Goal: Task Accomplishment & Management: Manage account settings

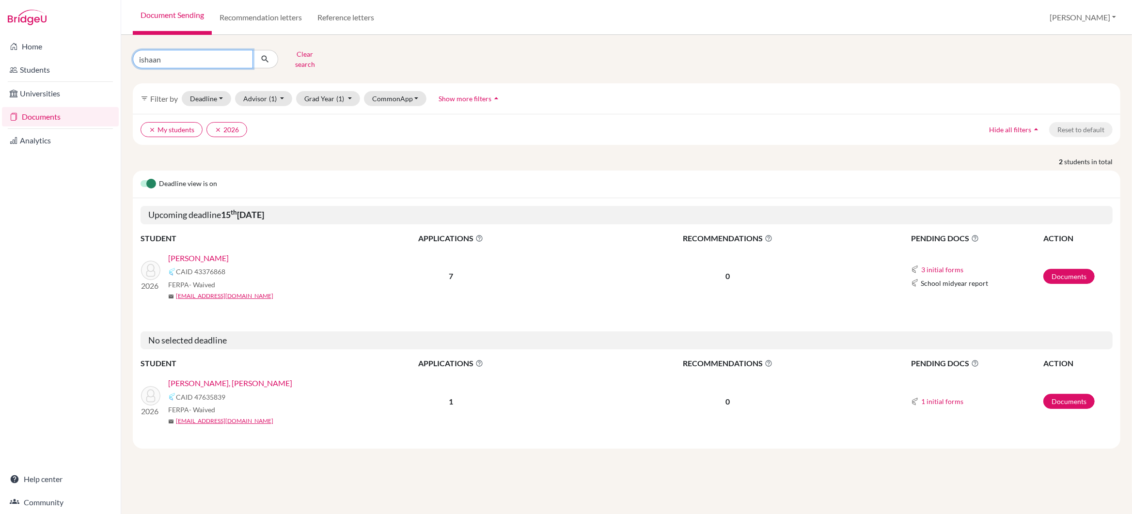
click at [178, 59] on input "ishaan" at bounding box center [193, 59] width 120 height 18
type input "i"
click at [266, 54] on icon "submit" at bounding box center [265, 59] width 10 height 10
click at [296, 55] on button "Clear search" at bounding box center [305, 59] width 54 height 25
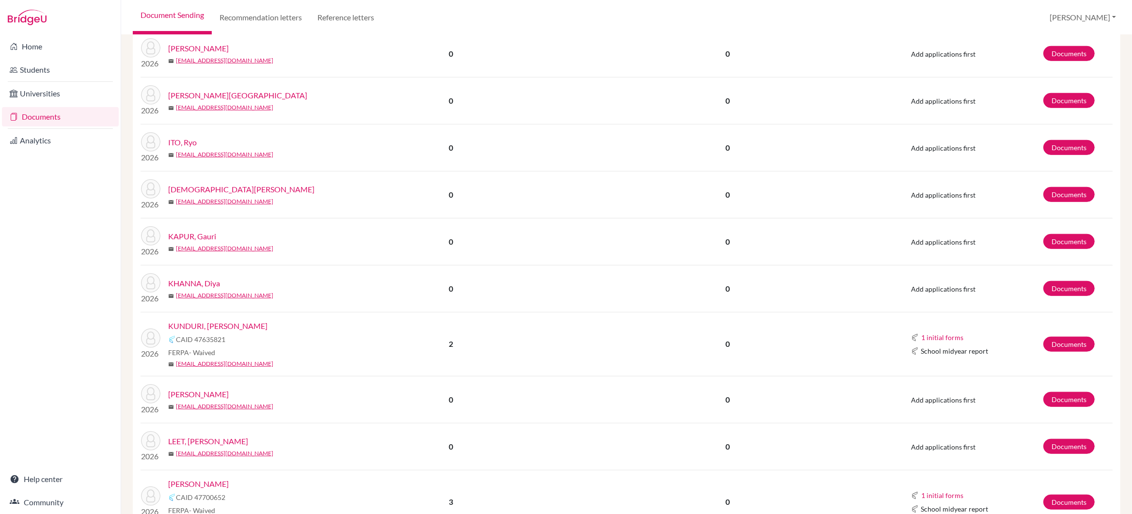
scroll to position [967, 0]
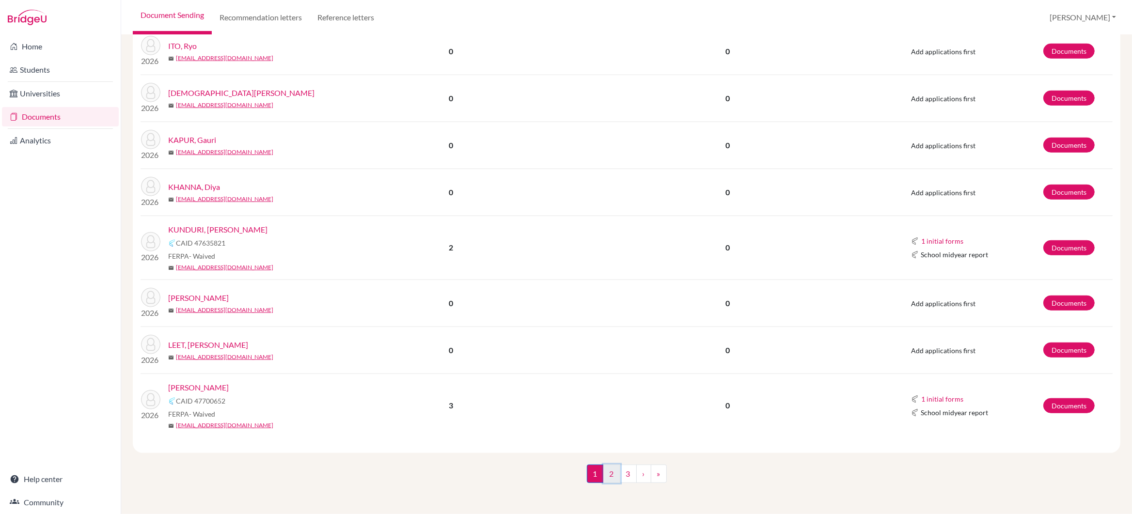
click at [611, 477] on link "2" at bounding box center [611, 474] width 17 height 18
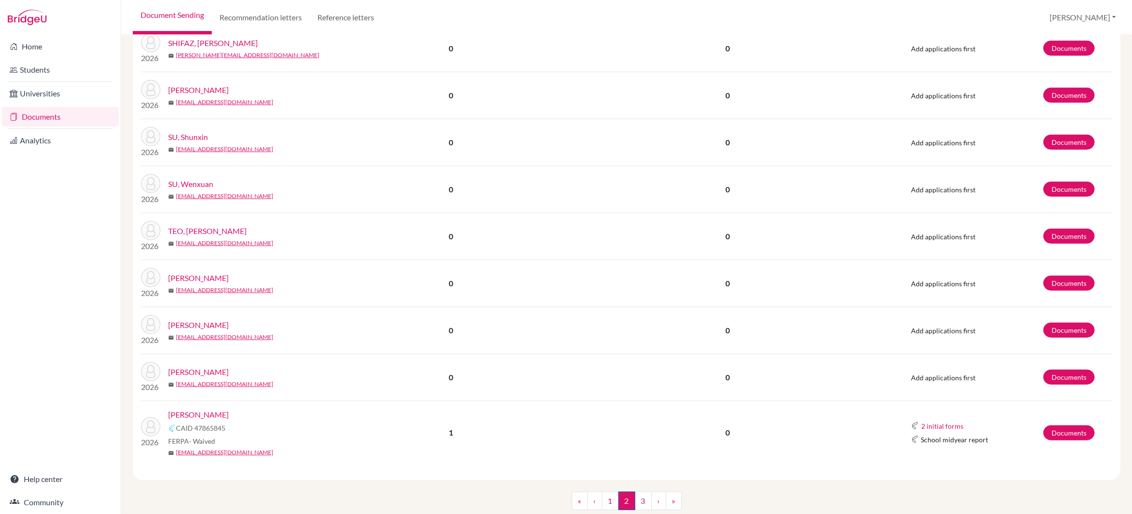
scroll to position [810, 0]
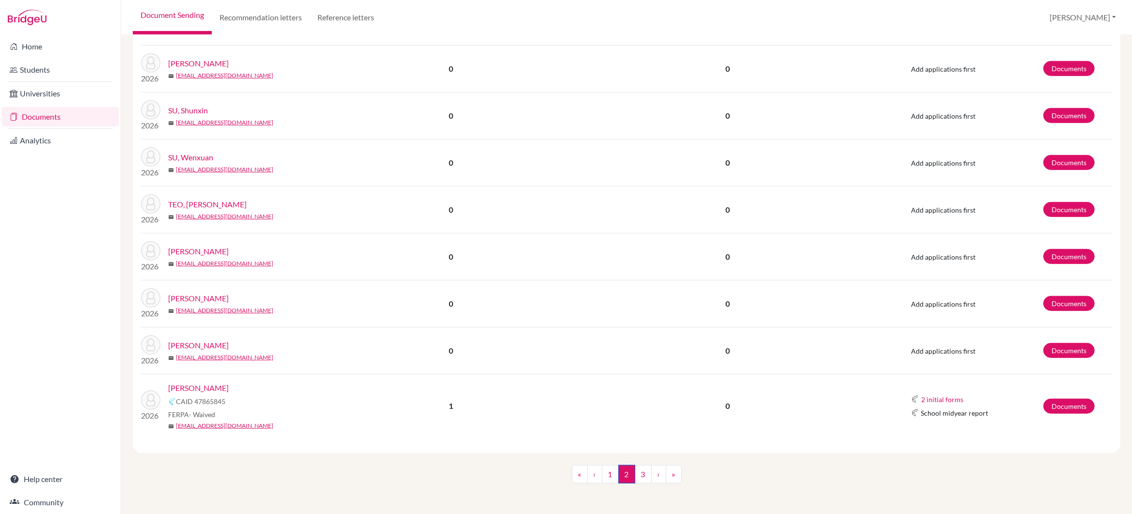
click at [196, 389] on link "[PERSON_NAME]" at bounding box center [198, 388] width 61 height 12
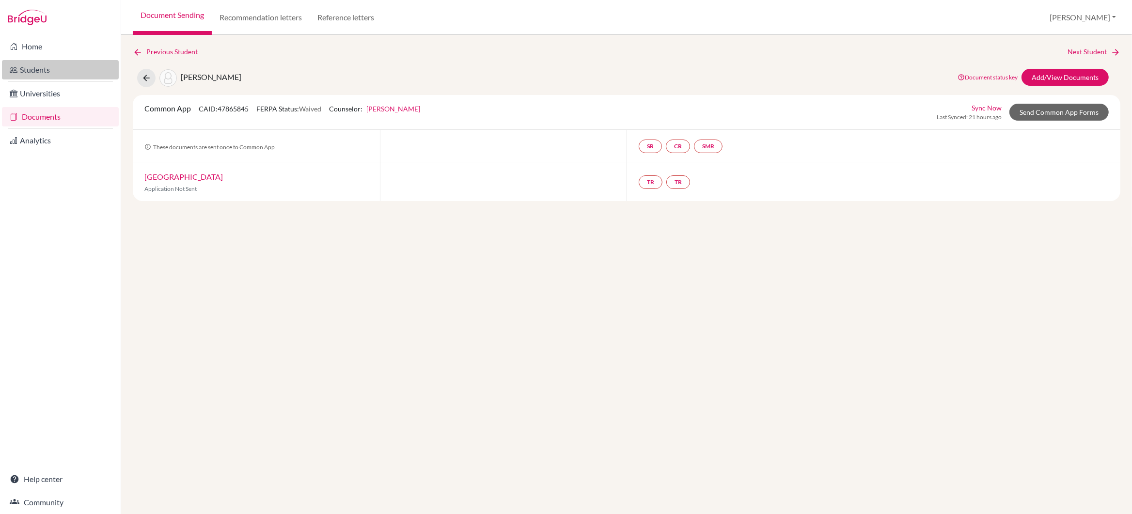
click at [39, 69] on link "Students" at bounding box center [60, 69] width 117 height 19
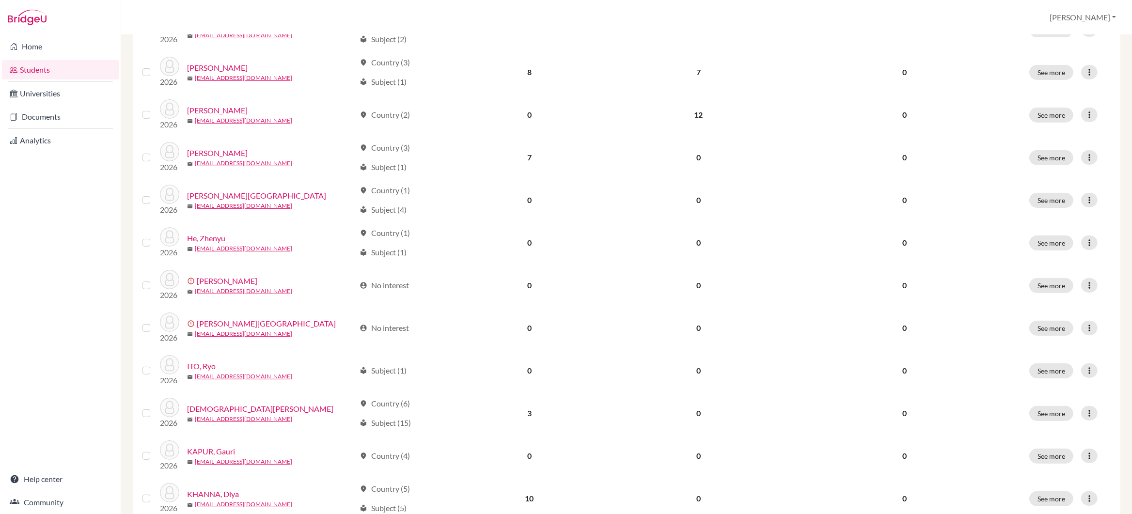
scroll to position [595, 0]
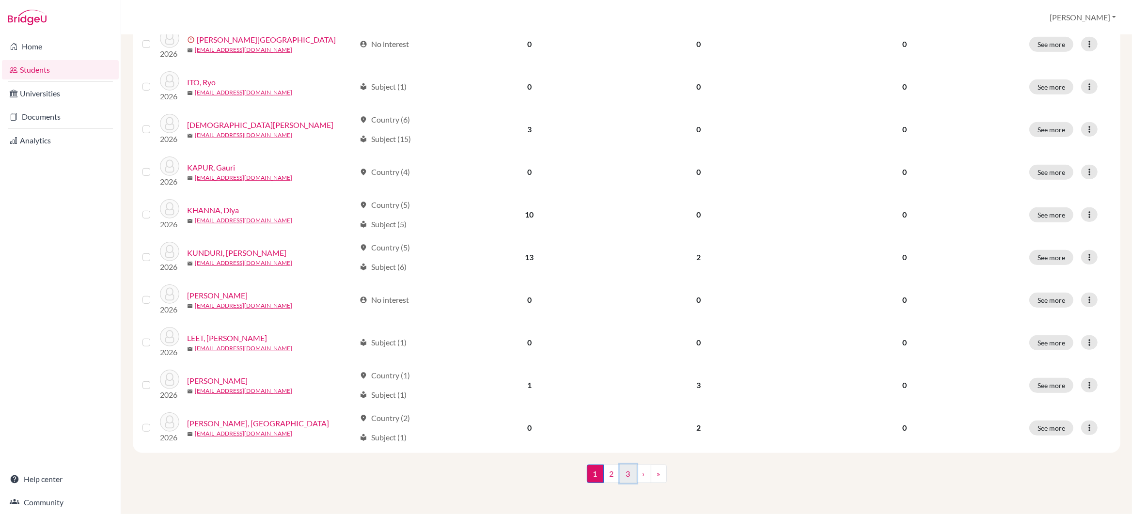
click at [630, 477] on link "3" at bounding box center [628, 474] width 17 height 18
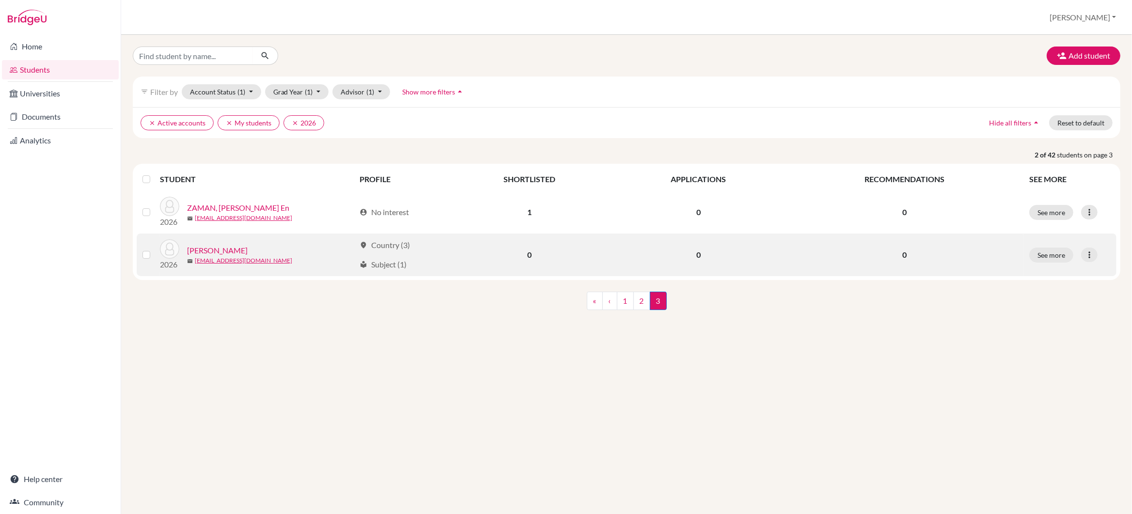
click at [213, 253] on link "ZHANG, Ziyan" at bounding box center [217, 251] width 61 height 12
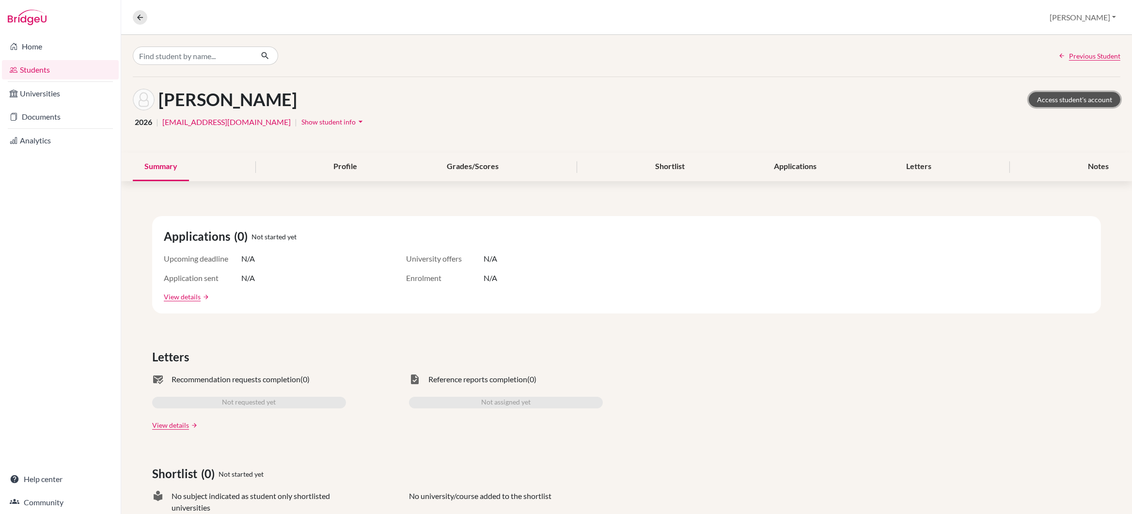
click at [1076, 100] on link "Access student's account" at bounding box center [1075, 99] width 92 height 15
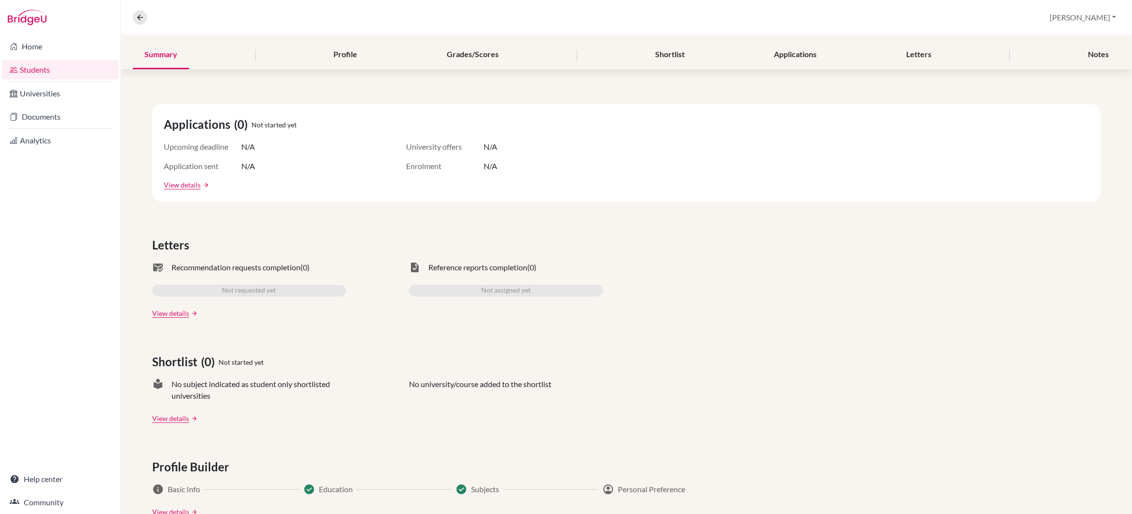
scroll to position [112, 0]
click at [352, 56] on div "Profile" at bounding box center [345, 54] width 47 height 29
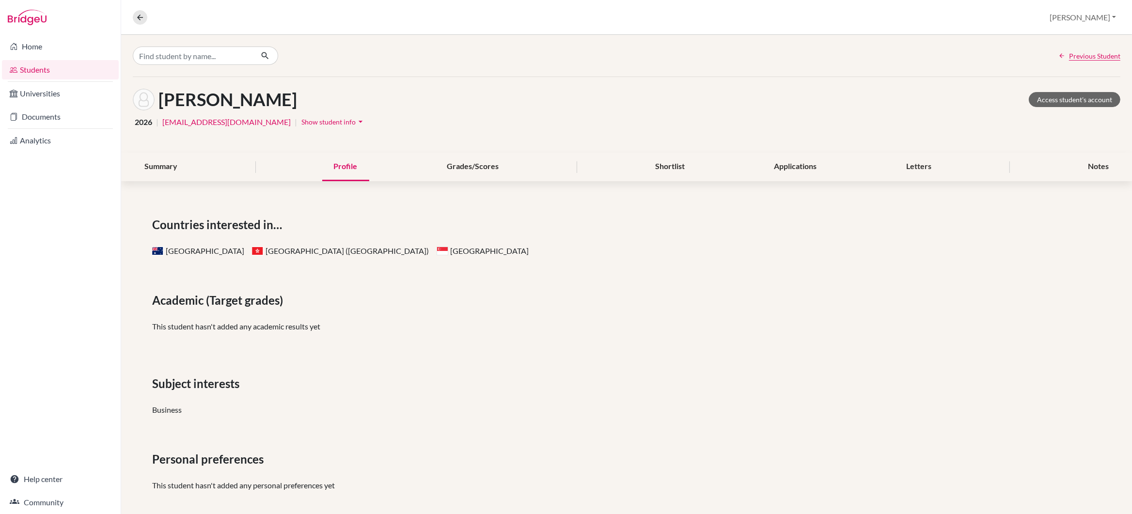
scroll to position [8, 0]
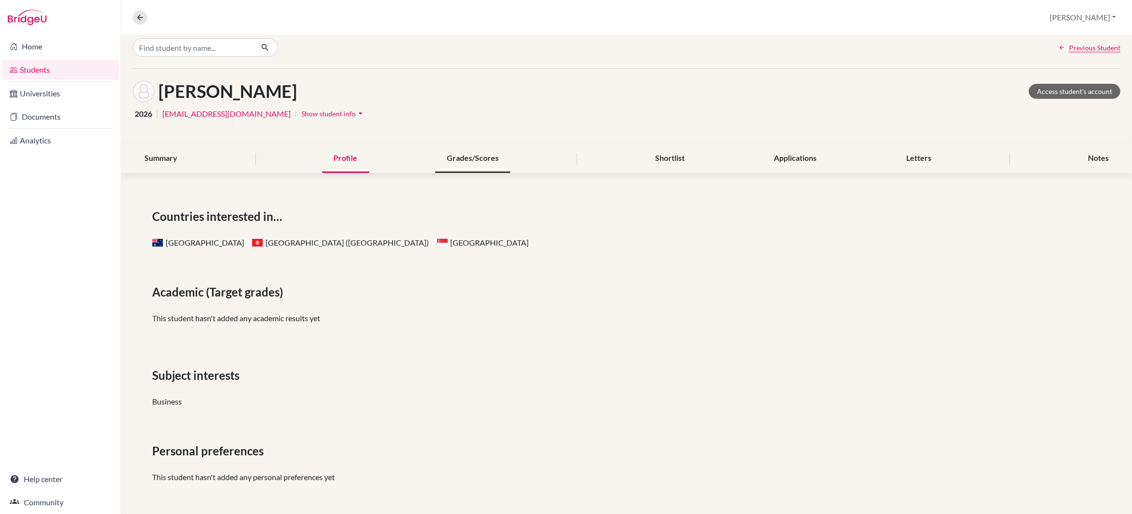
click at [486, 157] on div "Grades/Scores" at bounding box center [472, 158] width 75 height 29
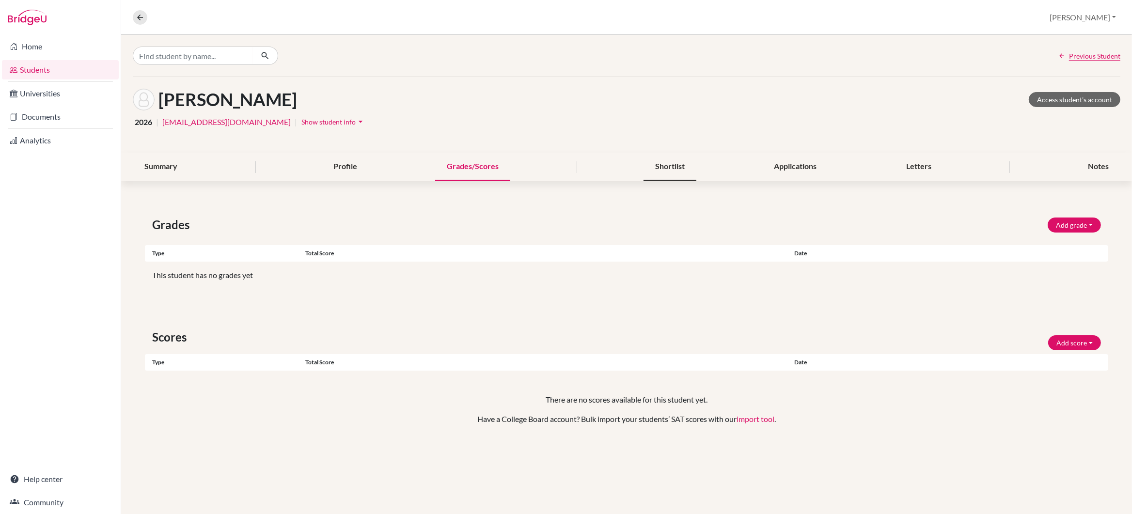
click at [652, 166] on div "Shortlist" at bounding box center [669, 167] width 53 height 29
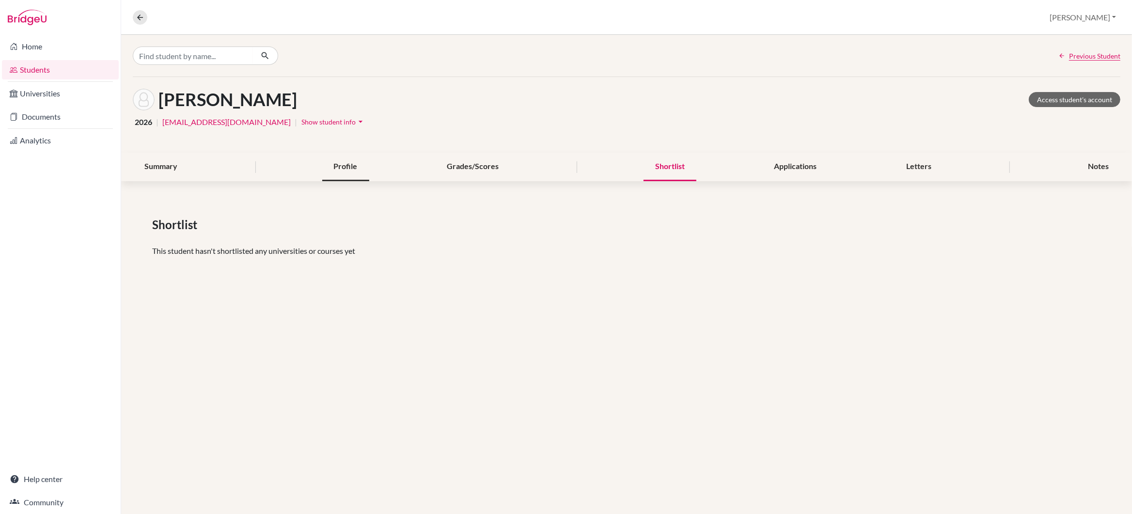
click at [350, 170] on div "Profile" at bounding box center [345, 167] width 47 height 29
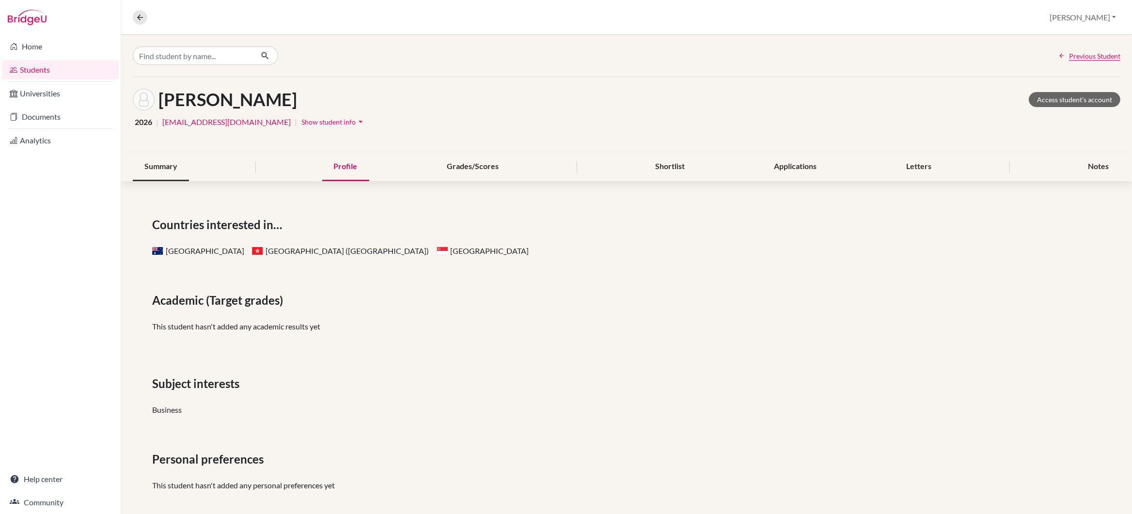
click at [159, 168] on div "Summary" at bounding box center [161, 167] width 56 height 29
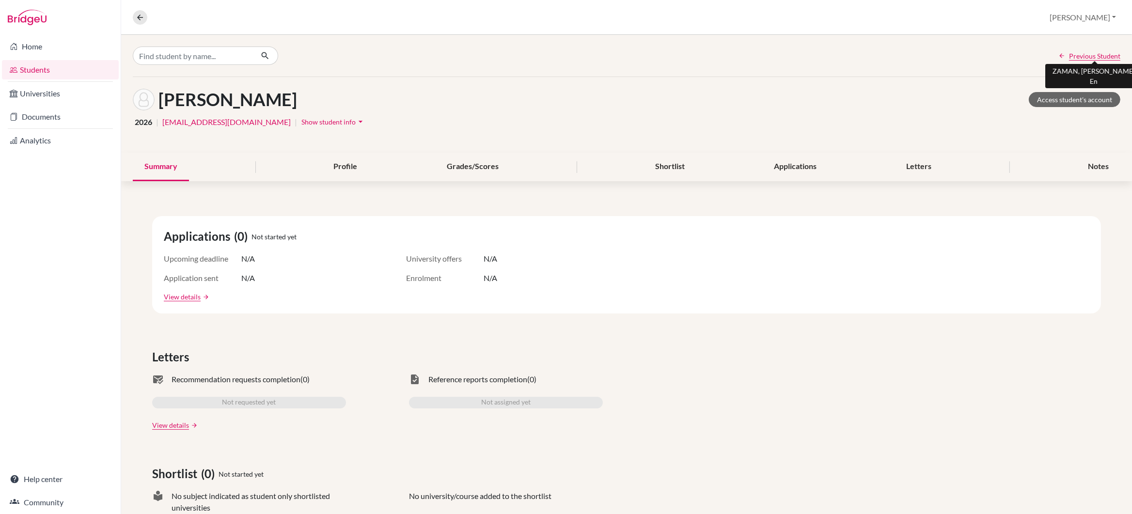
click at [1080, 56] on span "Previous Student" at bounding box center [1094, 56] width 51 height 10
click at [301, 122] on span "Show student info" at bounding box center [328, 122] width 54 height 8
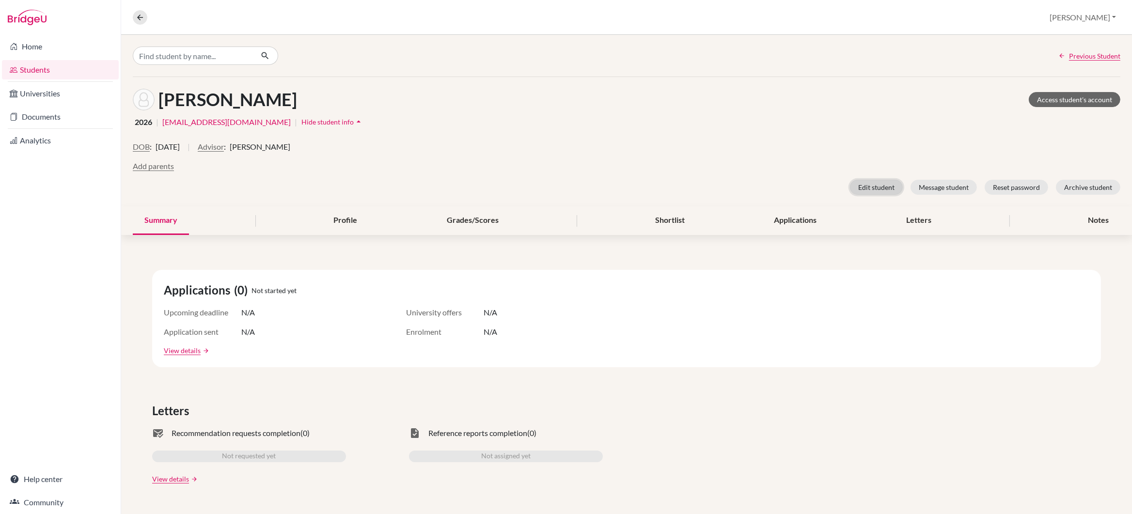
click at [887, 188] on button "Edit student" at bounding box center [876, 187] width 53 height 15
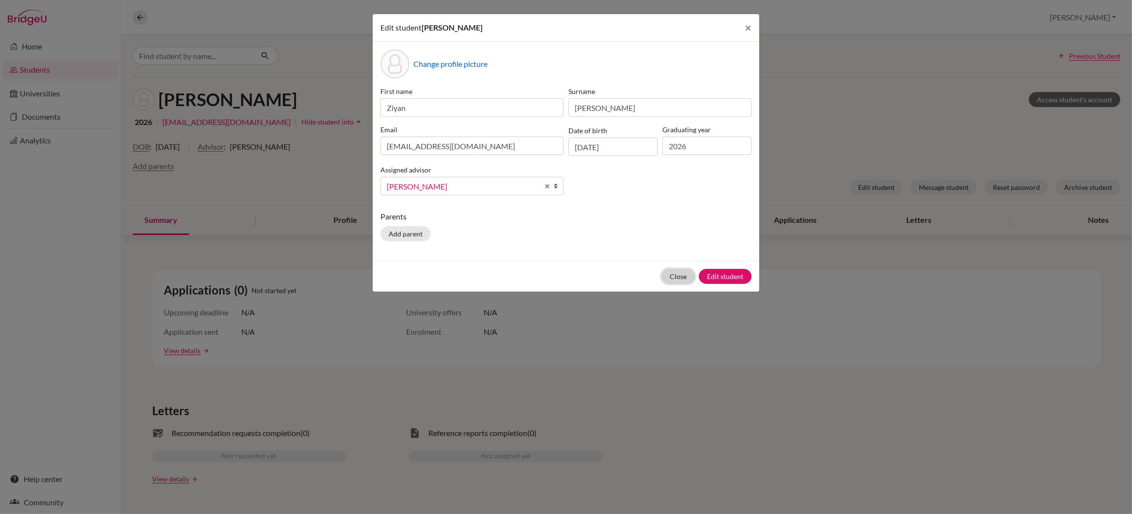
click at [675, 277] on button "Close" at bounding box center [677, 276] width 33 height 15
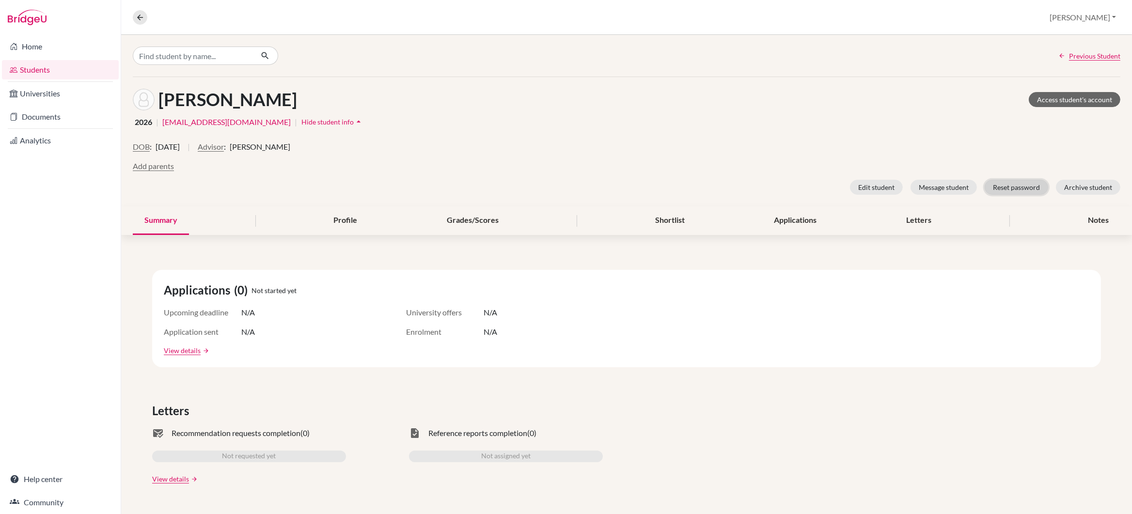
click at [1014, 188] on button "Reset password" at bounding box center [1016, 187] width 63 height 15
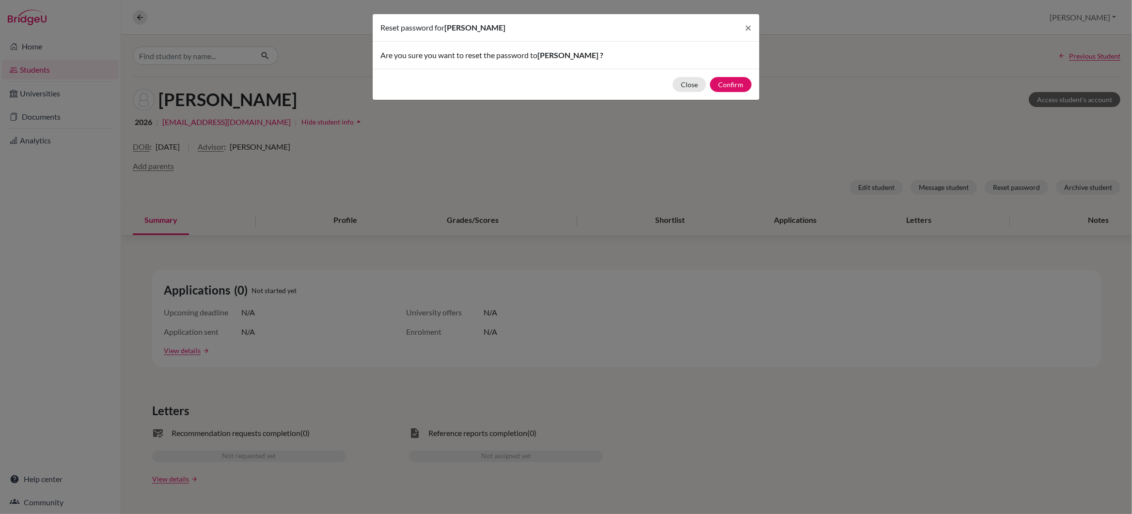
click at [786, 254] on div "Reset password for Ziyan ZHANG × Are you sure you want to reset the password to…" at bounding box center [566, 257] width 1132 height 514
click at [688, 87] on button "Close" at bounding box center [689, 84] width 33 height 15
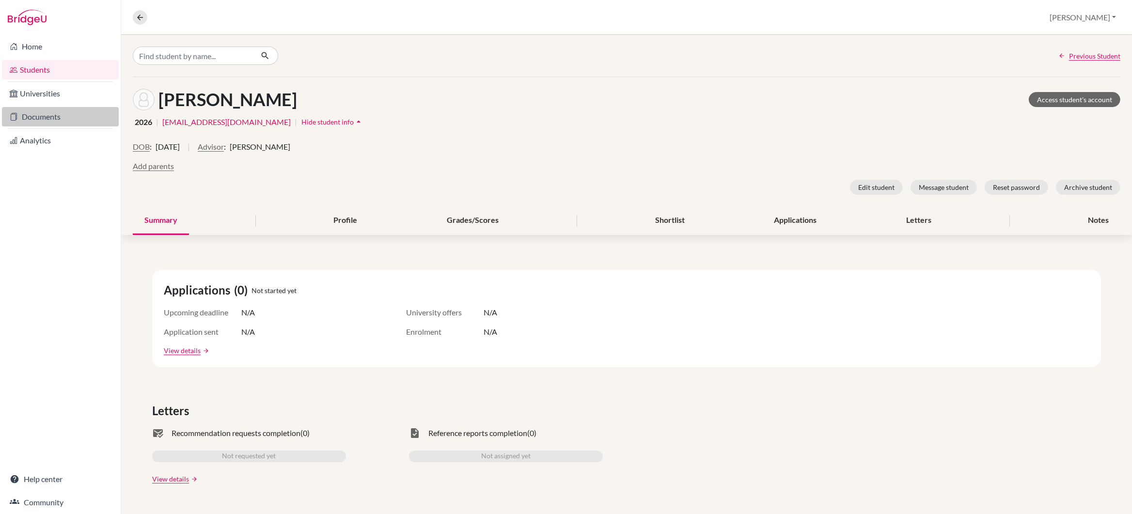
click at [56, 118] on link "Documents" at bounding box center [60, 116] width 117 height 19
click at [58, 117] on link "Documents" at bounding box center [60, 116] width 117 height 19
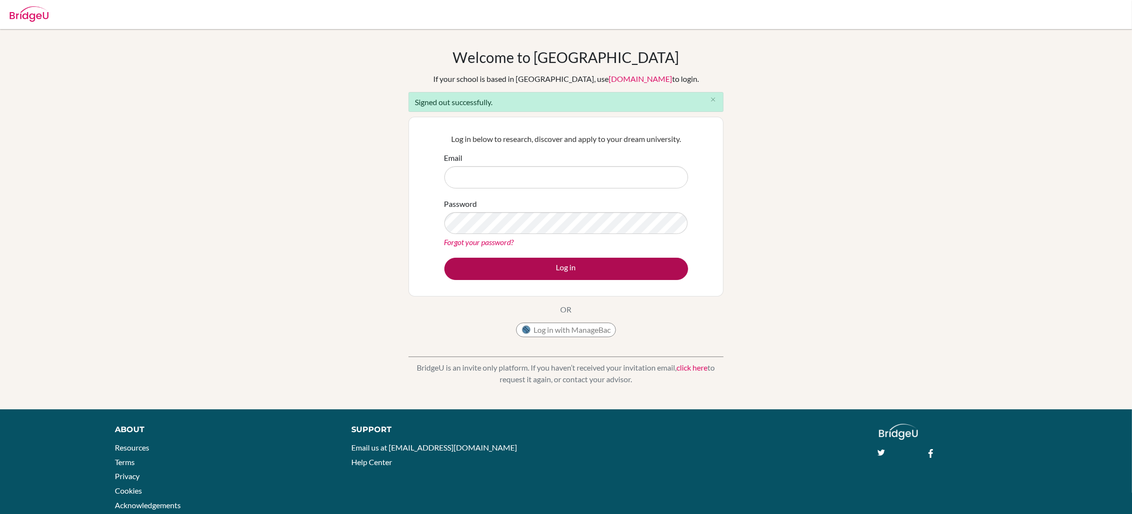
type input "gareth_wailes@ofs.edu.sg"
click at [564, 265] on button "Log in" at bounding box center [566, 269] width 244 height 22
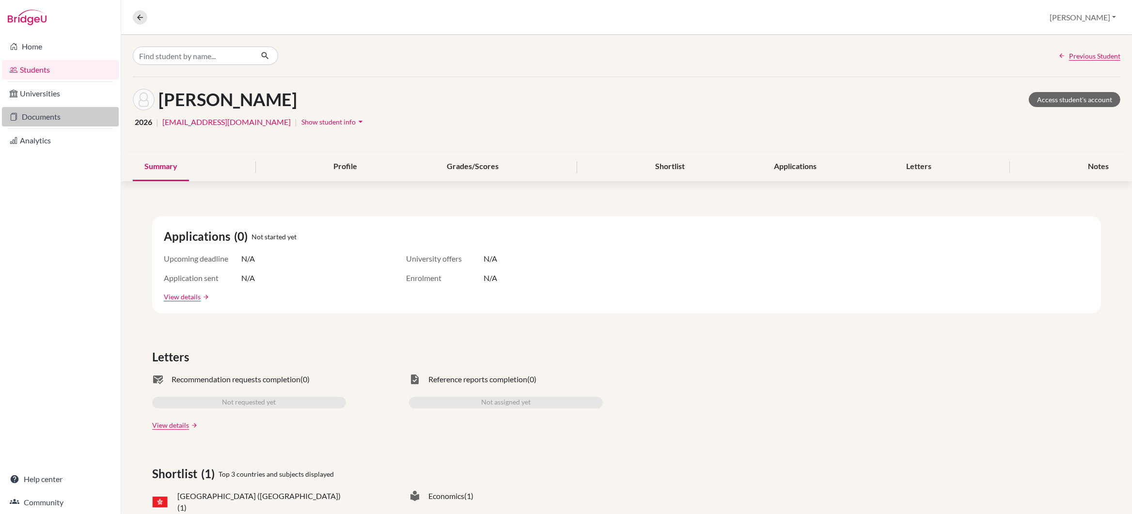
click at [56, 121] on link "Documents" at bounding box center [60, 116] width 117 height 19
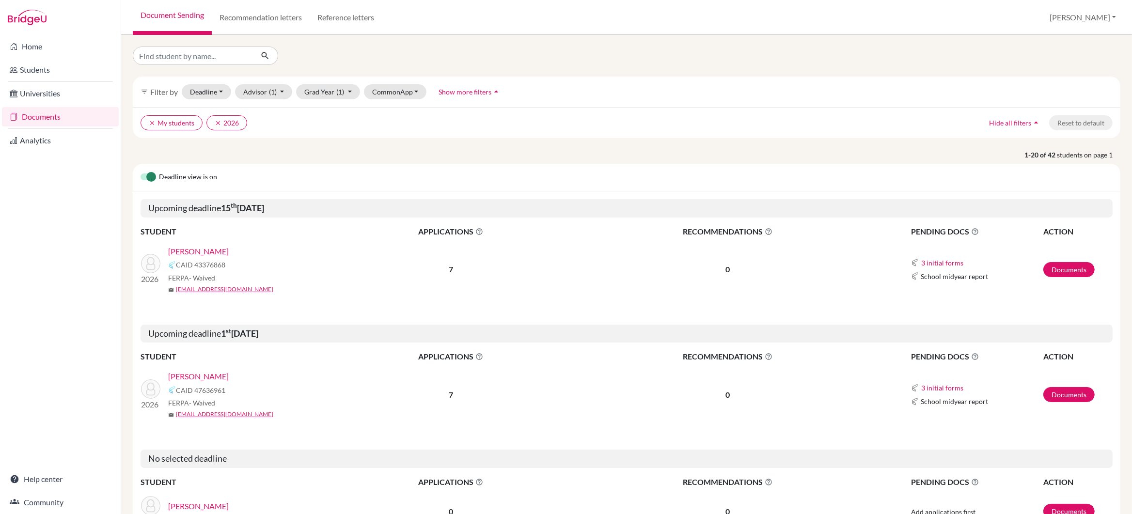
click at [188, 379] on link "[PERSON_NAME]" at bounding box center [198, 377] width 61 height 12
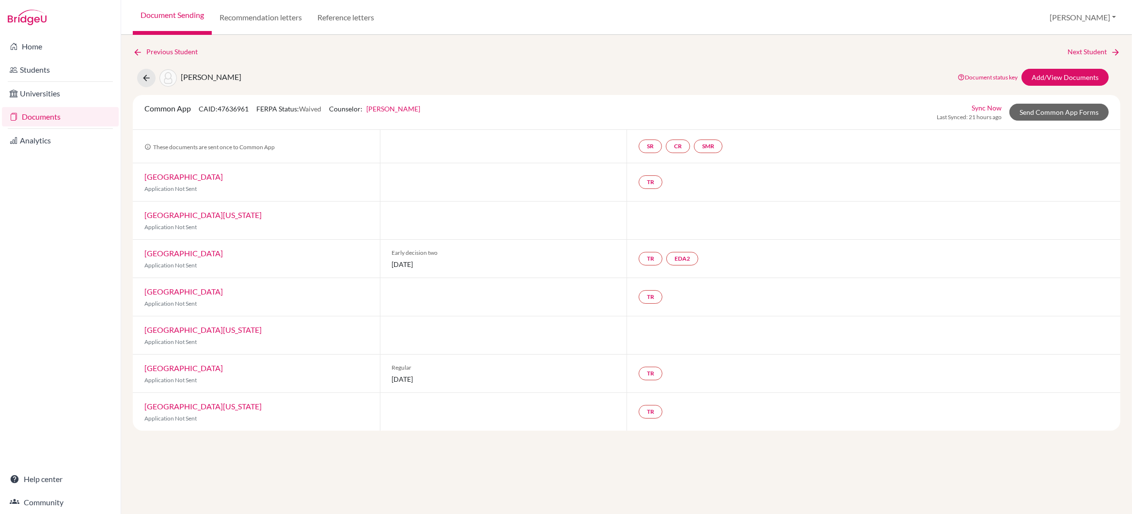
click at [984, 108] on link "Sync Now" at bounding box center [987, 108] width 30 height 10
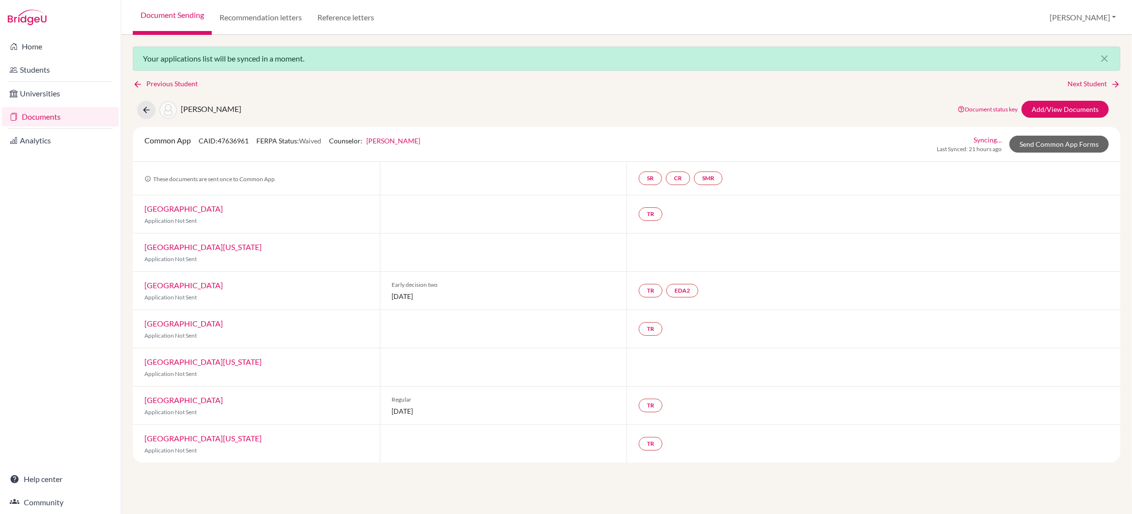
drag, startPoint x: 394, startPoint y: 297, endPoint x: 430, endPoint y: 299, distance: 35.4
click at [430, 299] on span "01 January 2026" at bounding box center [503, 296] width 223 height 10
click at [439, 325] on div at bounding box center [503, 329] width 247 height 38
click at [143, 110] on icon at bounding box center [146, 110] width 10 height 10
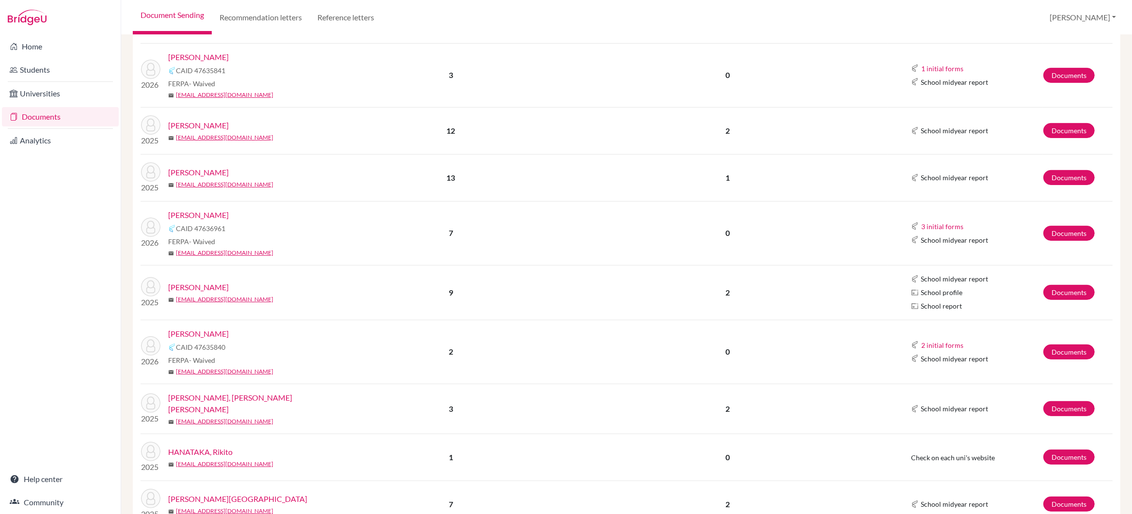
scroll to position [490, 0]
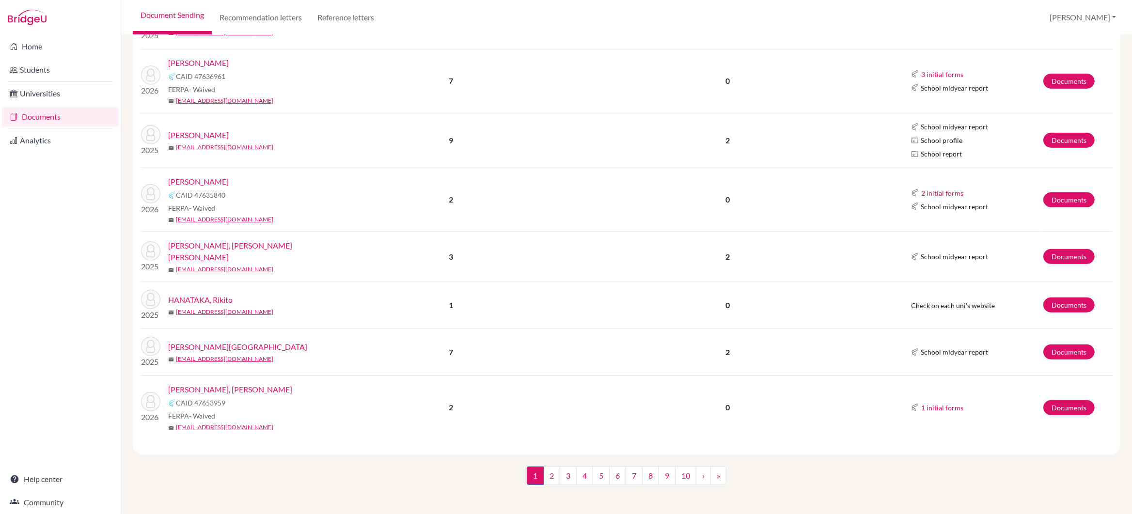
click at [531, 471] on span "1 (current)" at bounding box center [535, 476] width 17 height 18
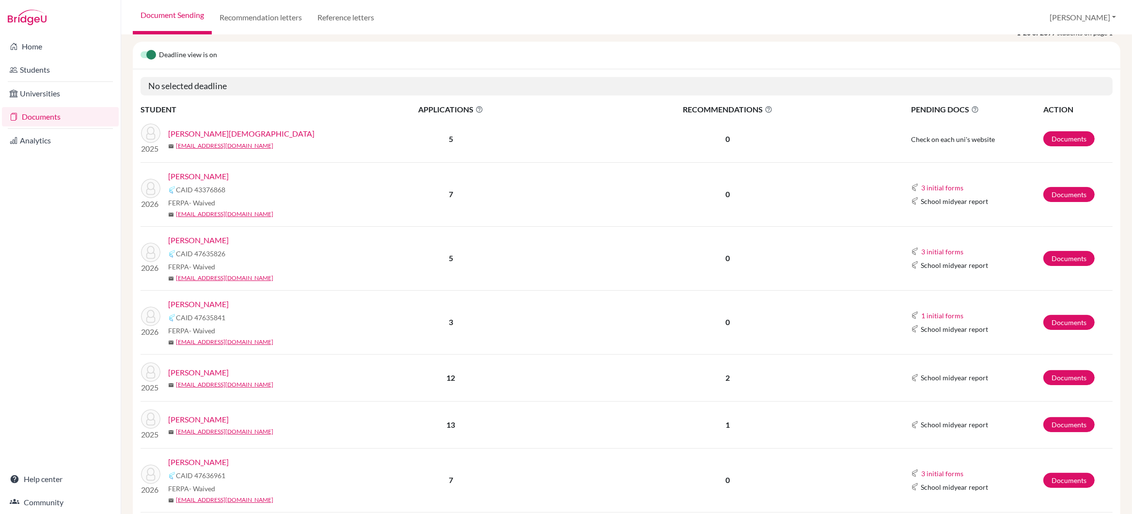
scroll to position [0, 0]
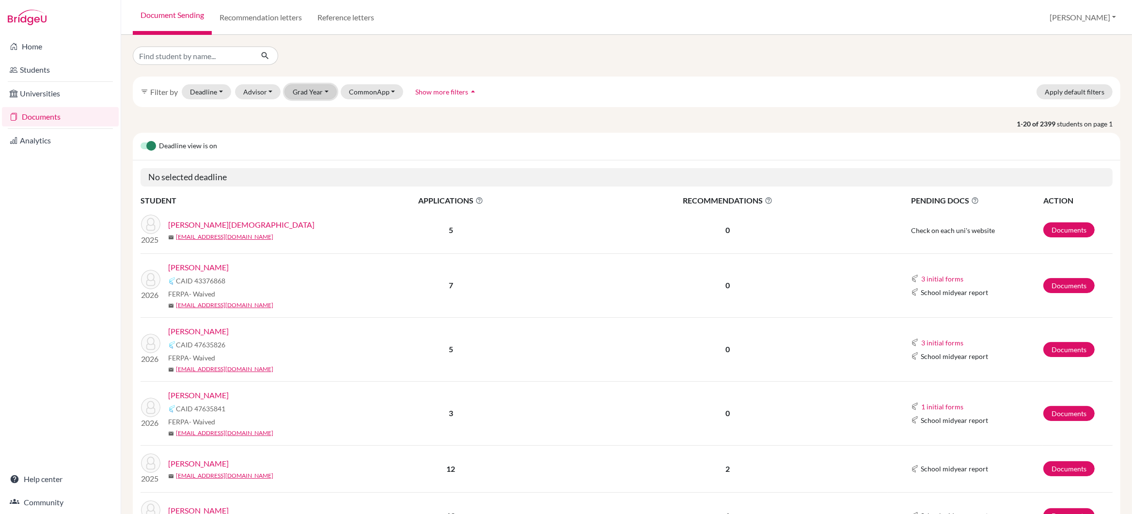
click at [312, 91] on button "Grad Year" at bounding box center [310, 91] width 52 height 15
click at [312, 159] on span "2026" at bounding box center [305, 159] width 17 height 12
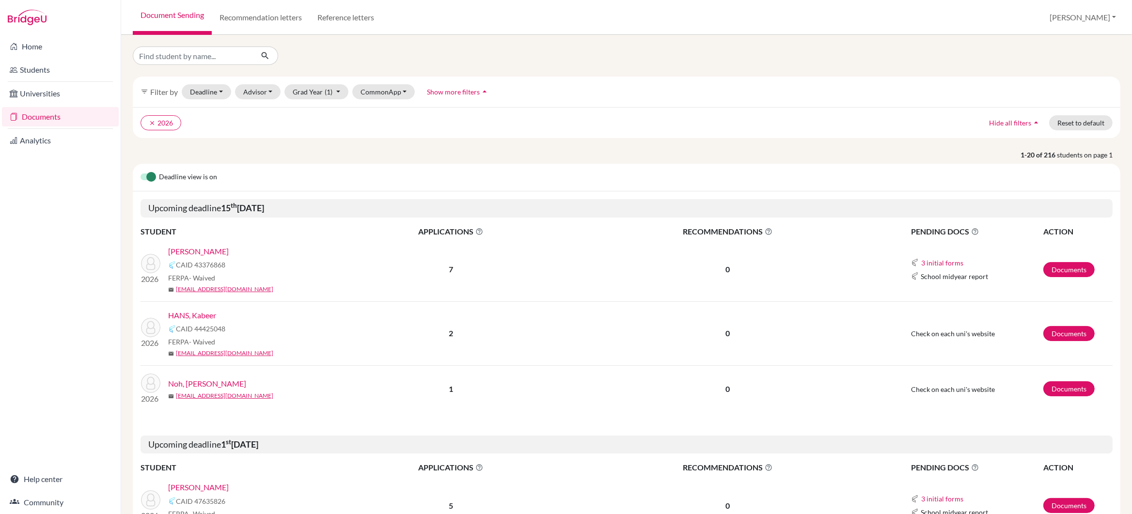
drag, startPoint x: 148, startPoint y: 210, endPoint x: 297, endPoint y: 211, distance: 148.3
click at [297, 211] on h5 "Upcoming deadline 15 th October 2025" at bounding box center [627, 208] width 972 height 18
click at [309, 258] on div "GOEL, Ishaan CAID 43376868 FERPA - Waived mail ishaango@my.ofs.edu.sg" at bounding box center [254, 270] width 173 height 48
click at [209, 253] on link "GOEL, Ishaan" at bounding box center [198, 252] width 61 height 12
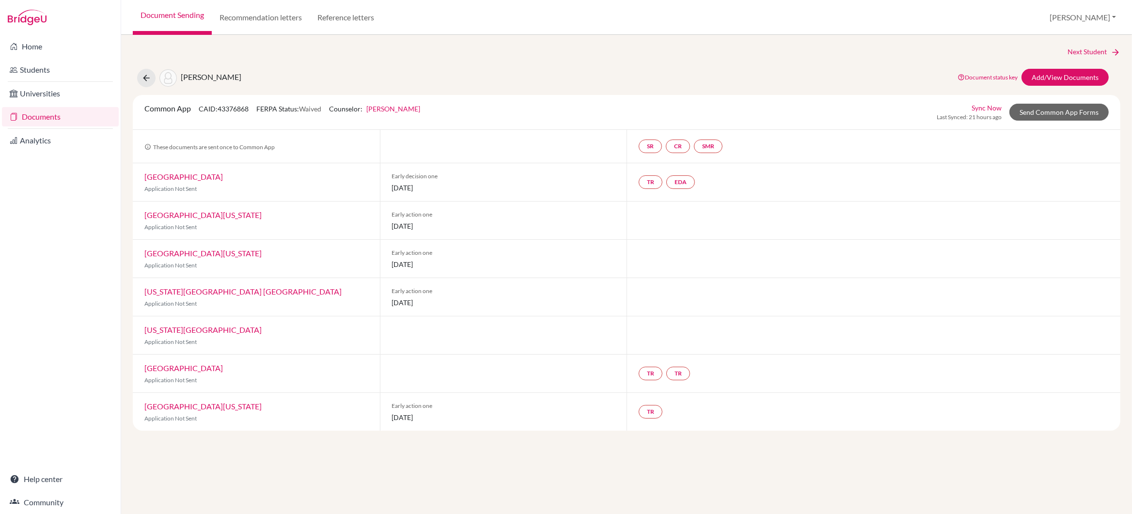
drag, startPoint x: 387, startPoint y: 227, endPoint x: 468, endPoint y: 230, distance: 81.5
click at [466, 231] on div "Early action one 15 October 2025" at bounding box center [503, 221] width 247 height 38
click at [448, 228] on span "15 October 2025" at bounding box center [503, 226] width 223 height 10
drag, startPoint x: 442, startPoint y: 226, endPoint x: 387, endPoint y: 223, distance: 55.3
click at [387, 223] on div "Early action one 15 October 2025" at bounding box center [503, 221] width 247 height 38
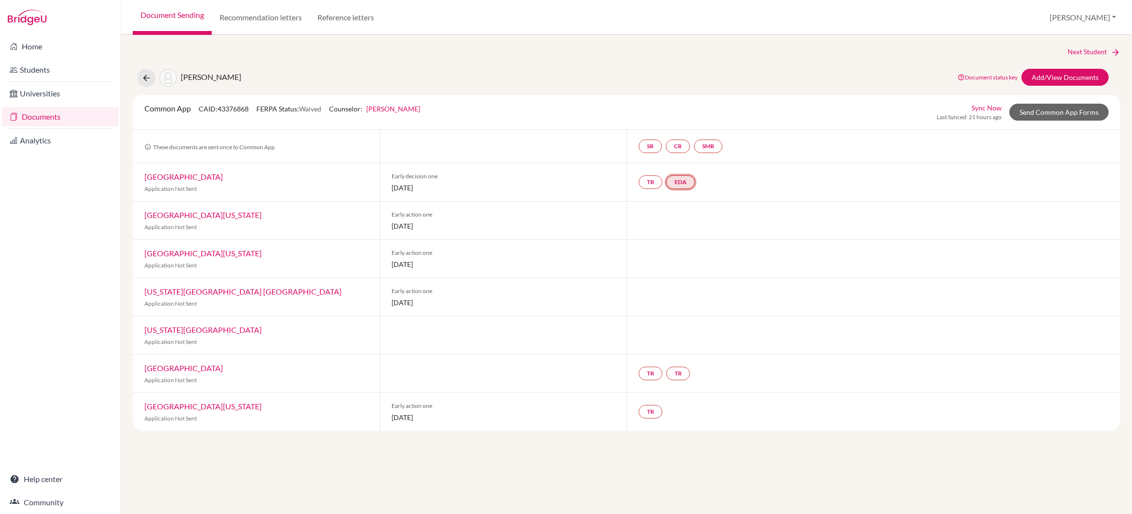
click at [685, 180] on link "EDA" at bounding box center [680, 182] width 29 height 14
click at [692, 153] on link "Early decision agreement" at bounding box center [681, 153] width 76 height 8
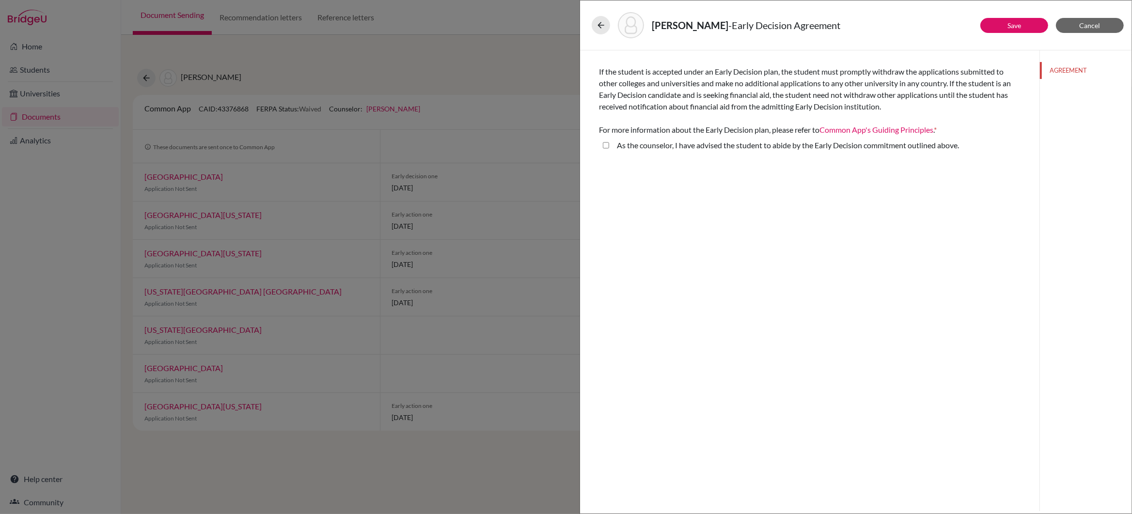
click at [527, 181] on div "GOEL, Ishaan - Early Decision Agreement Save Cancel If the student is accepted …" at bounding box center [566, 257] width 1132 height 514
click at [1089, 26] on span "Cancel" at bounding box center [1090, 25] width 21 height 8
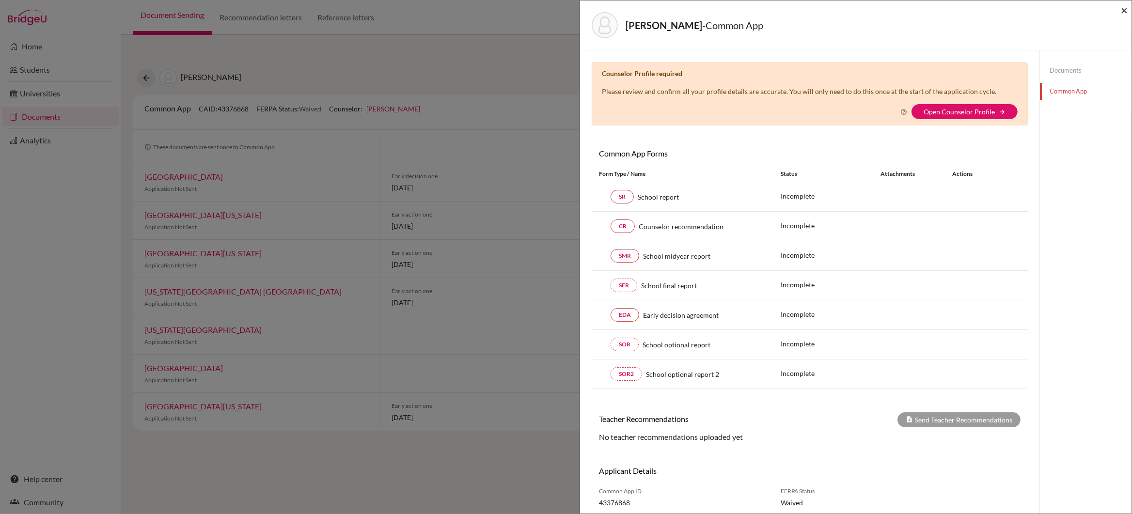
click at [1124, 11] on span "×" at bounding box center [1124, 10] width 7 height 14
